Goal: Obtain resource: Download file/media

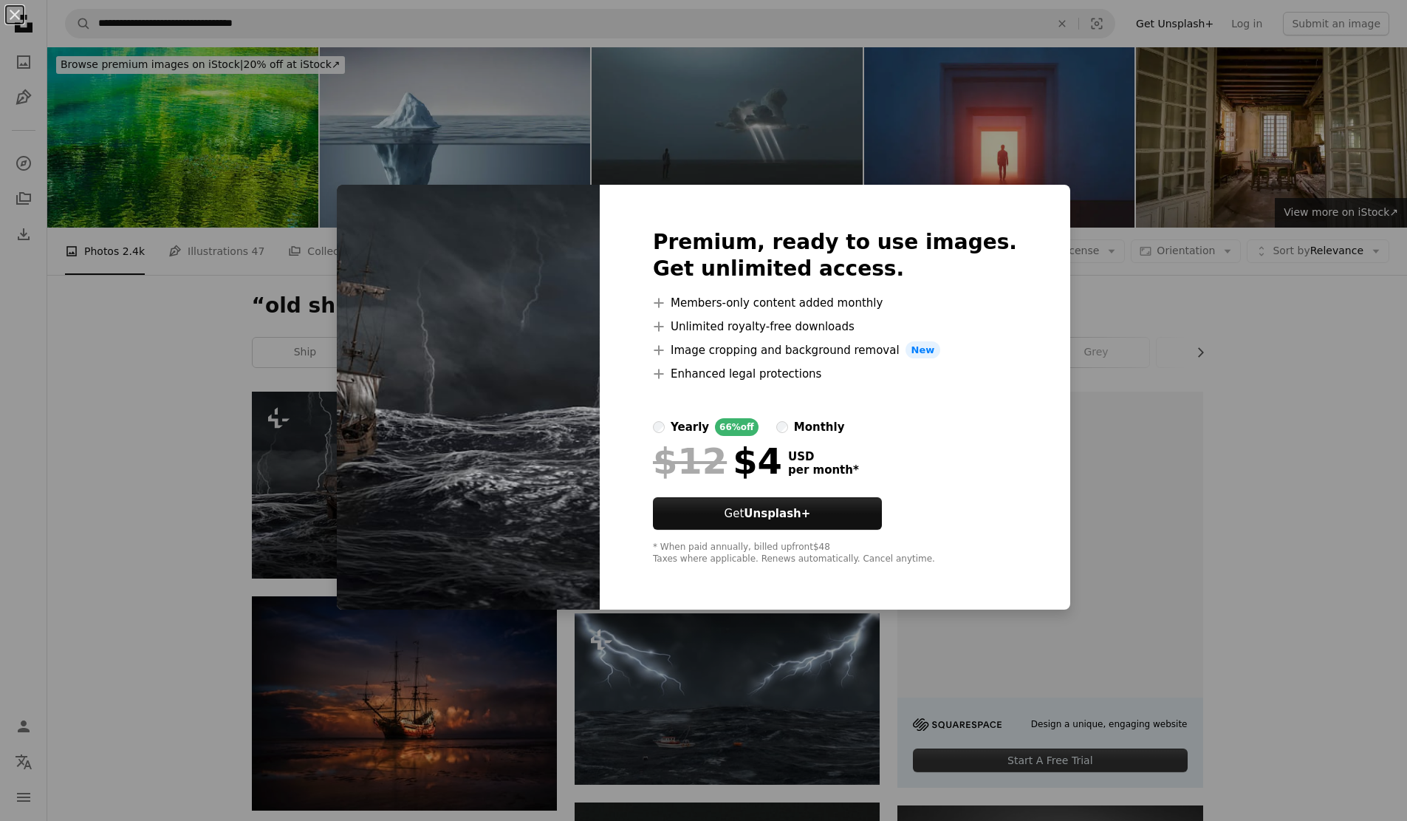
scroll to position [246, 0]
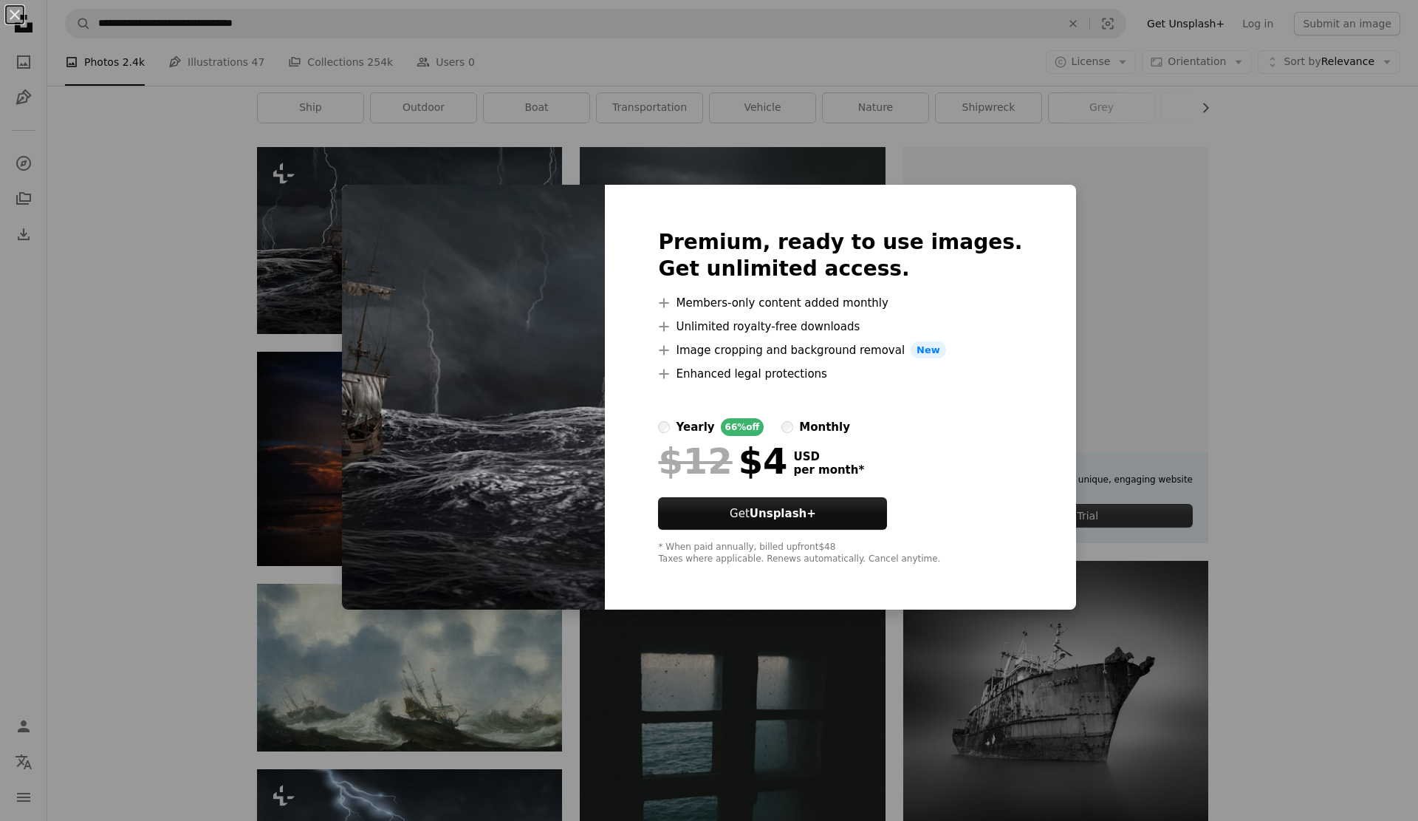
drag, startPoint x: 1418, startPoint y: 221, endPoint x: 1402, endPoint y: 259, distance: 40.7
click at [1377, 346] on div "An X shape Premium, ready to use images. Get unlimited access. A plus sign Memb…" at bounding box center [709, 410] width 1418 height 821
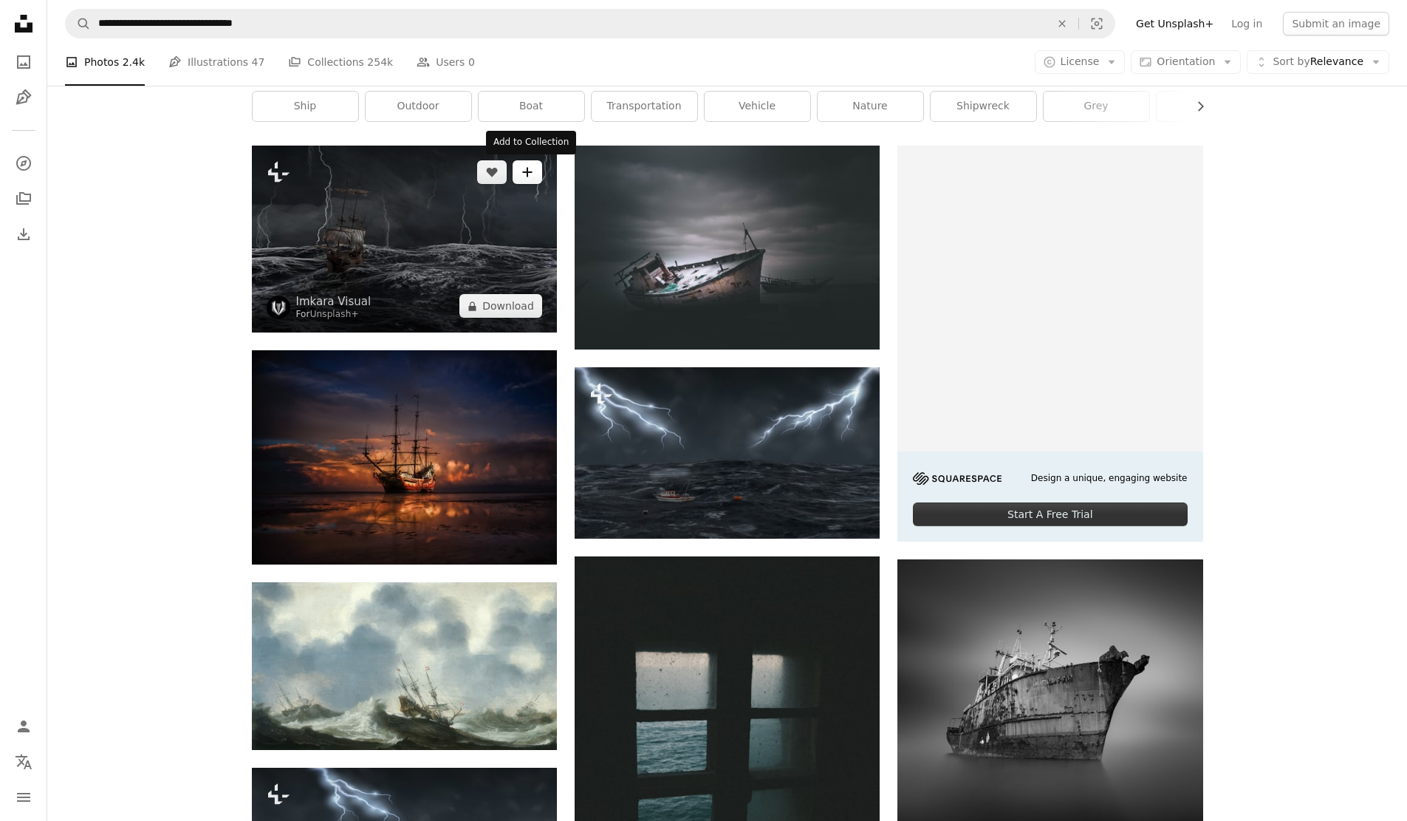
click at [526, 180] on button "A plus sign" at bounding box center [528, 172] width 30 height 24
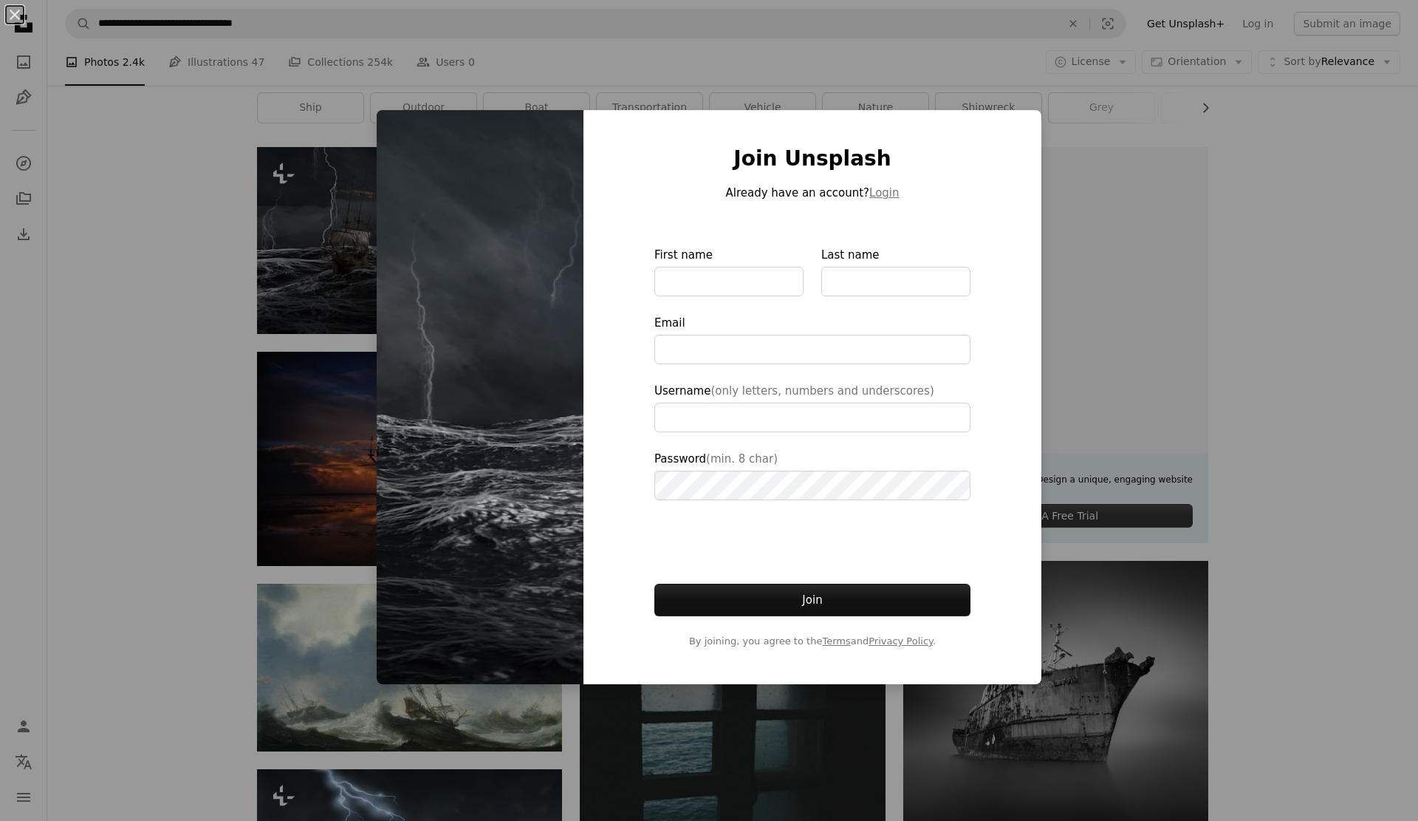
click at [1343, 324] on div "An X shape Join Unsplash Already have an account? Login First name Last name Em…" at bounding box center [709, 410] width 1418 height 821
